Goal: Find specific page/section: Find specific page/section

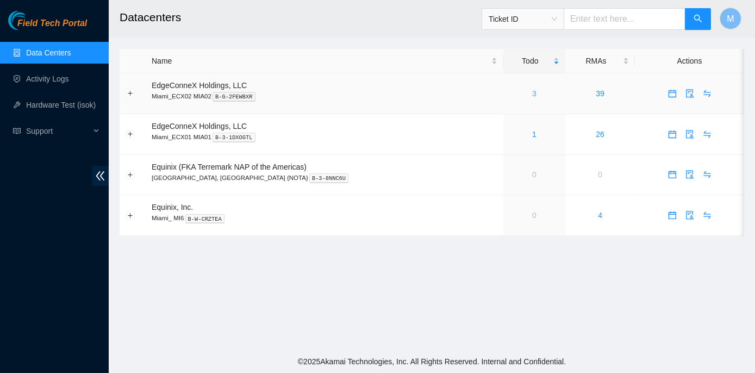
click at [532, 92] on link "3" at bounding box center [534, 93] width 4 height 9
